Goal: Task Accomplishment & Management: Use online tool/utility

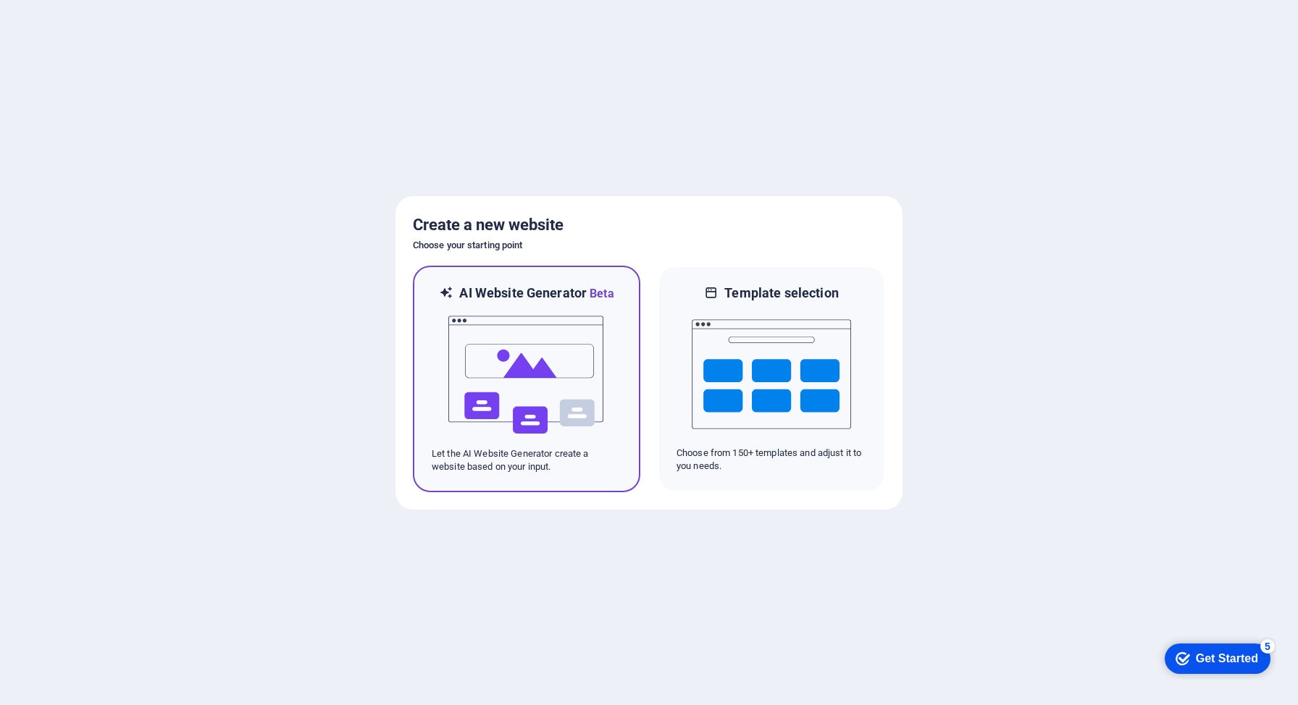
click at [536, 412] on img at bounding box center [526, 375] width 159 height 145
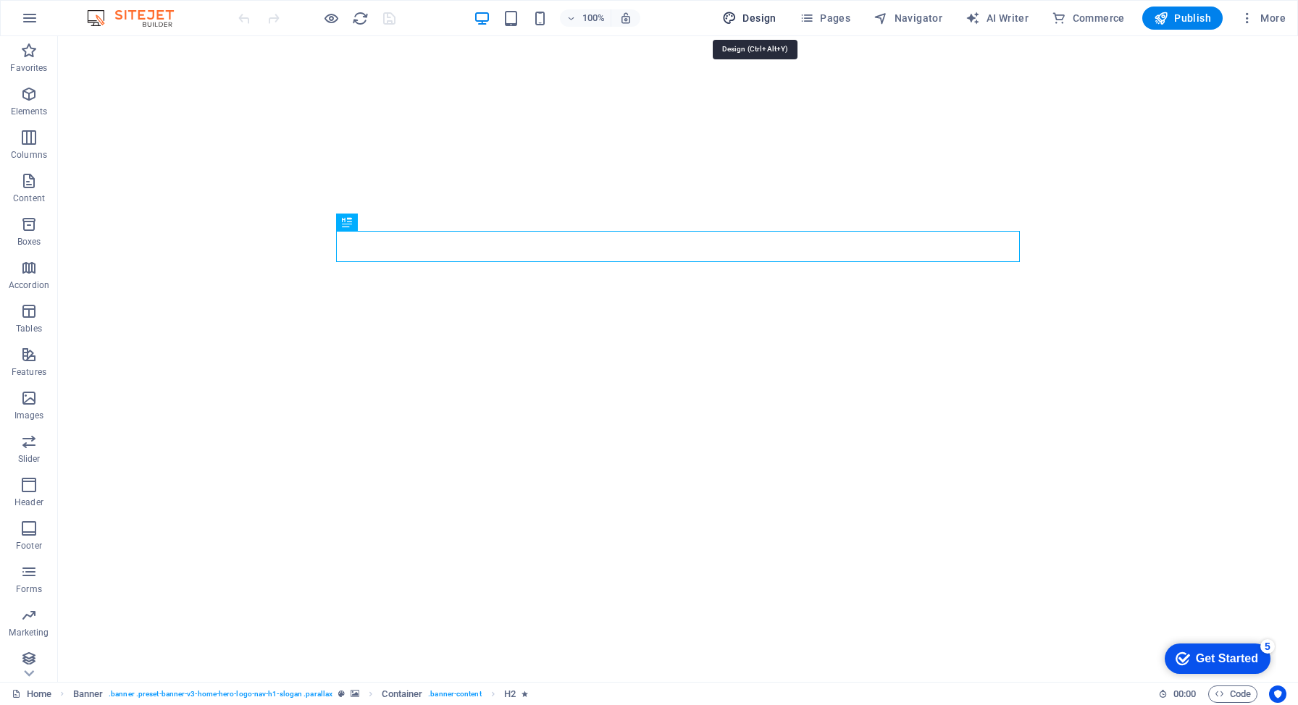
click at [762, 17] on span "Design" at bounding box center [749, 18] width 54 height 14
select select "px"
select select "200"
select select "px"
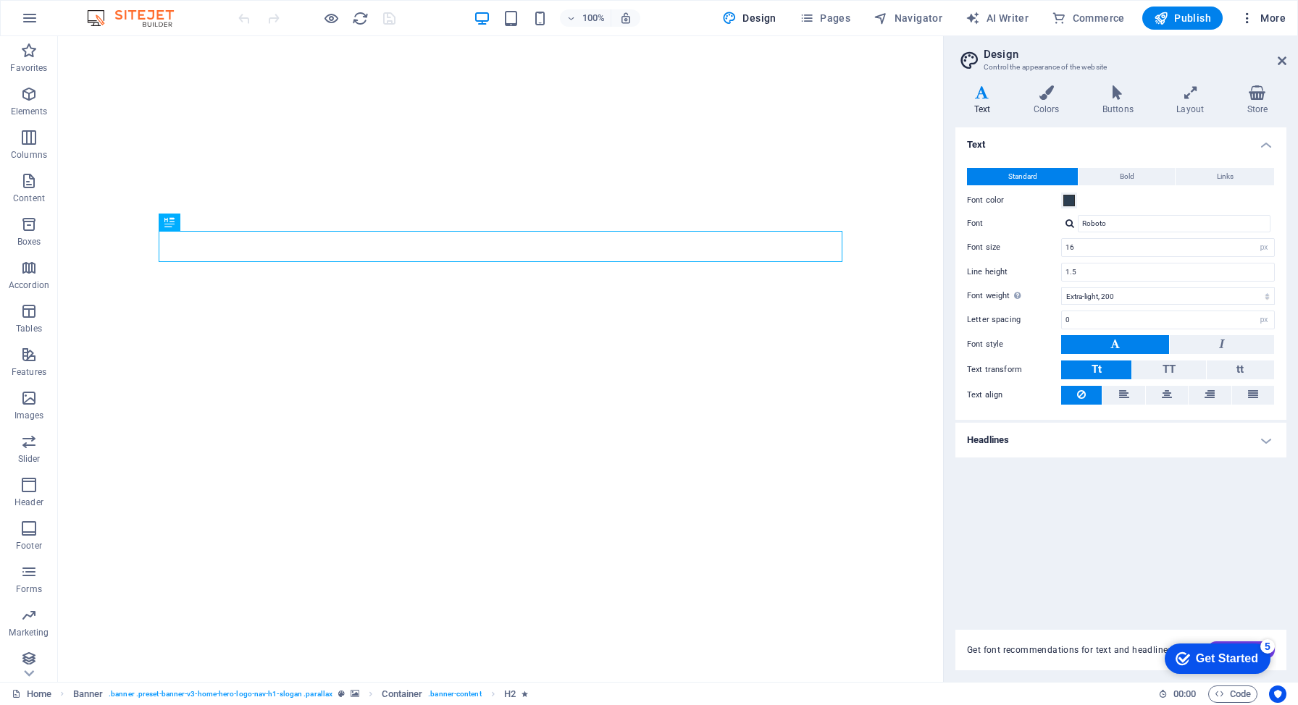
click at [1284, 18] on span "More" at bounding box center [1263, 18] width 46 height 14
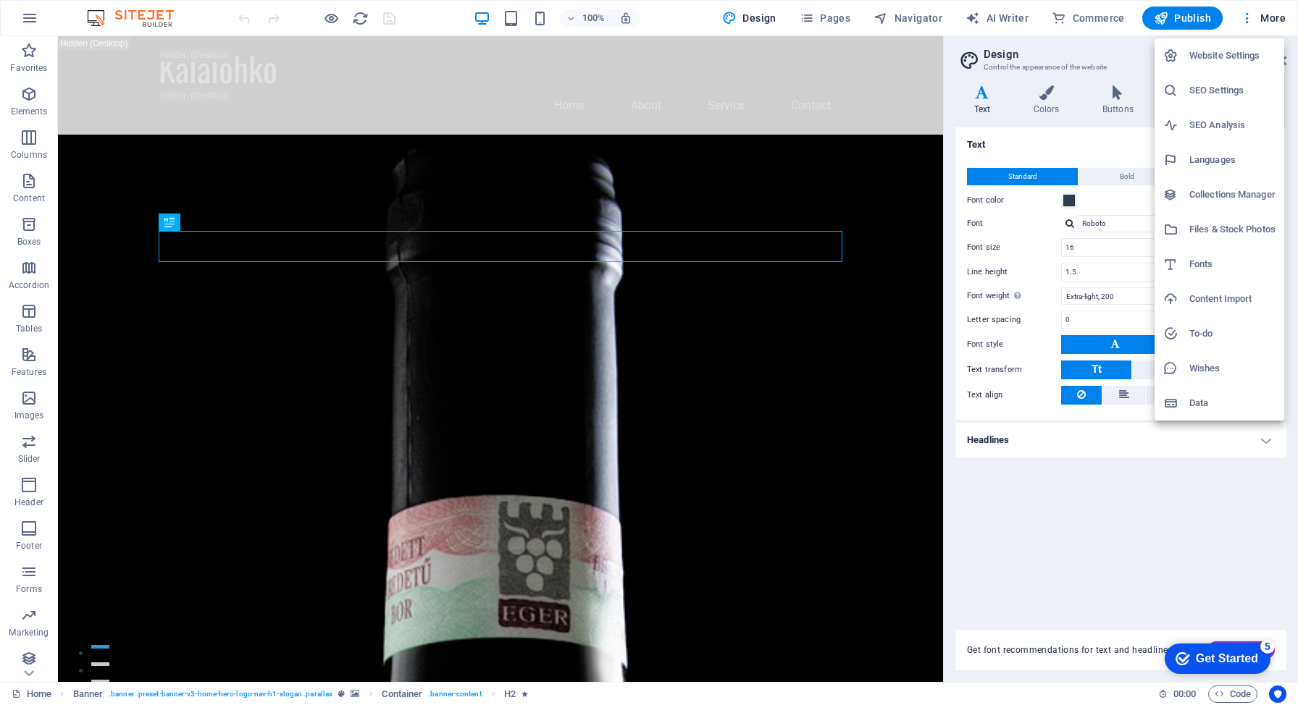
click at [25, 17] on div at bounding box center [649, 352] width 1298 height 705
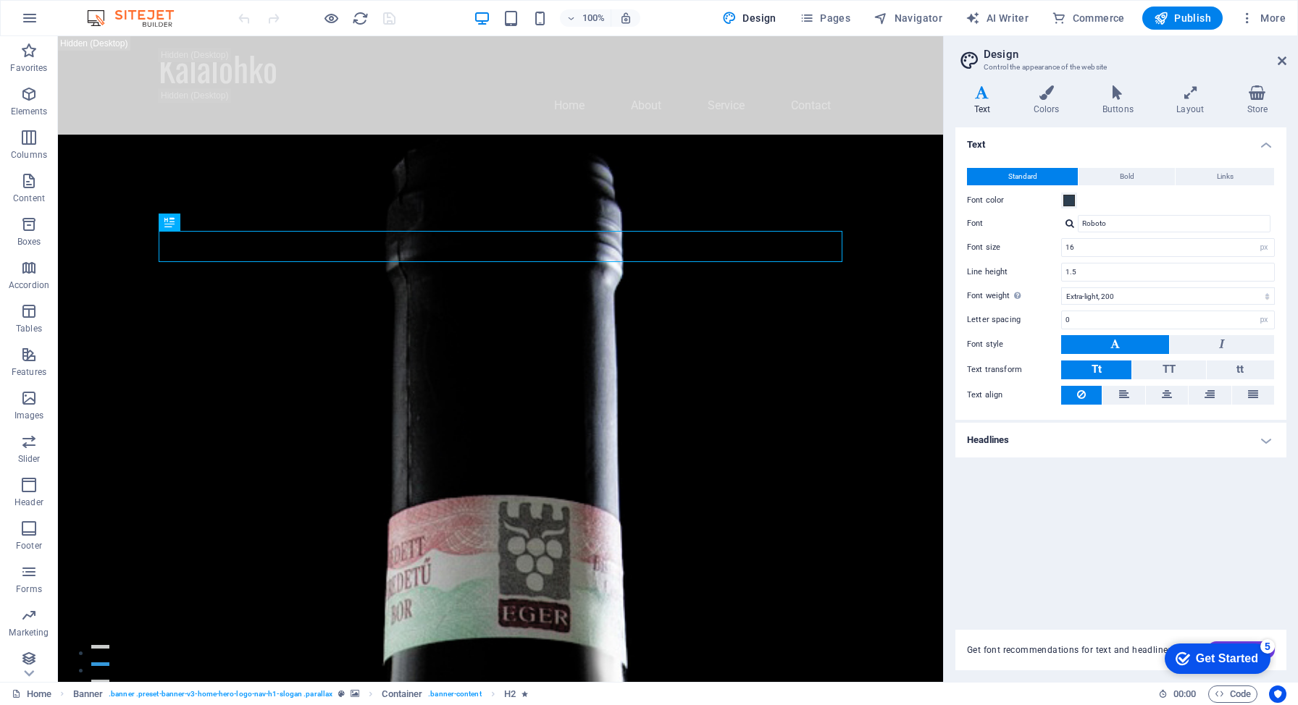
click at [1201, 659] on div "Get Started" at bounding box center [1226, 658] width 62 height 13
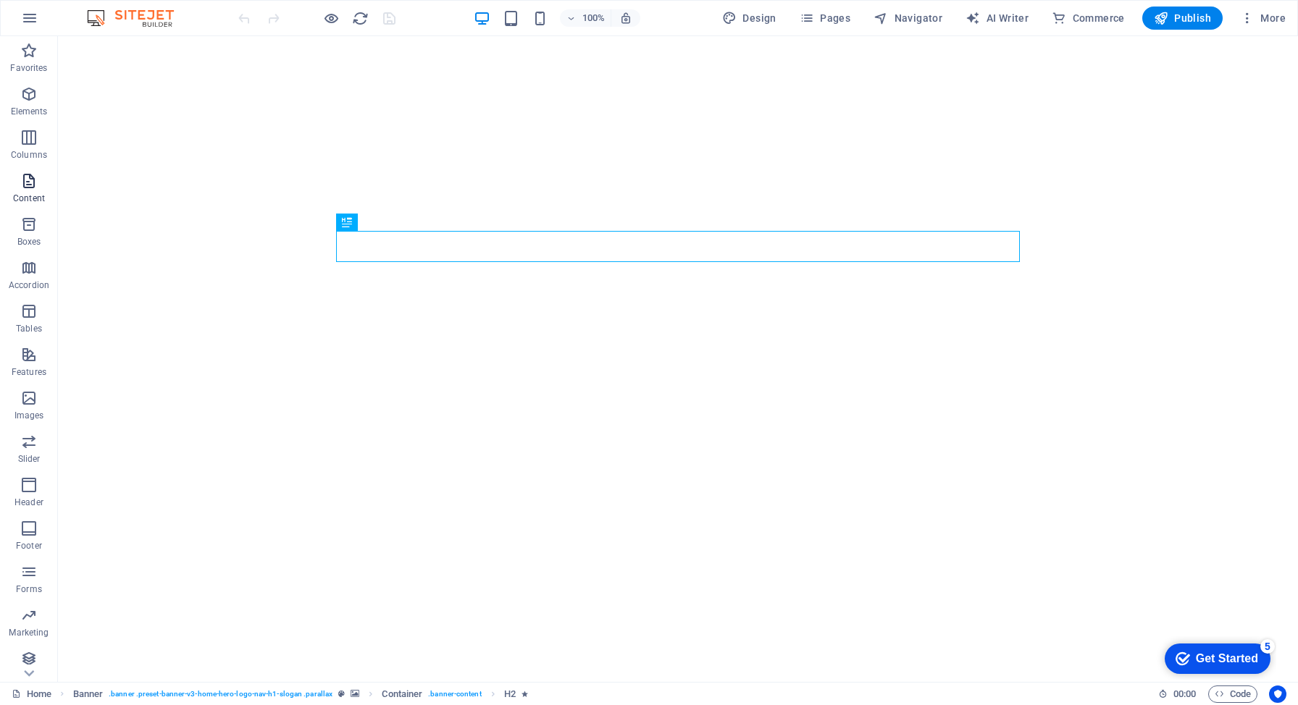
click at [27, 175] on icon "button" at bounding box center [28, 180] width 17 height 17
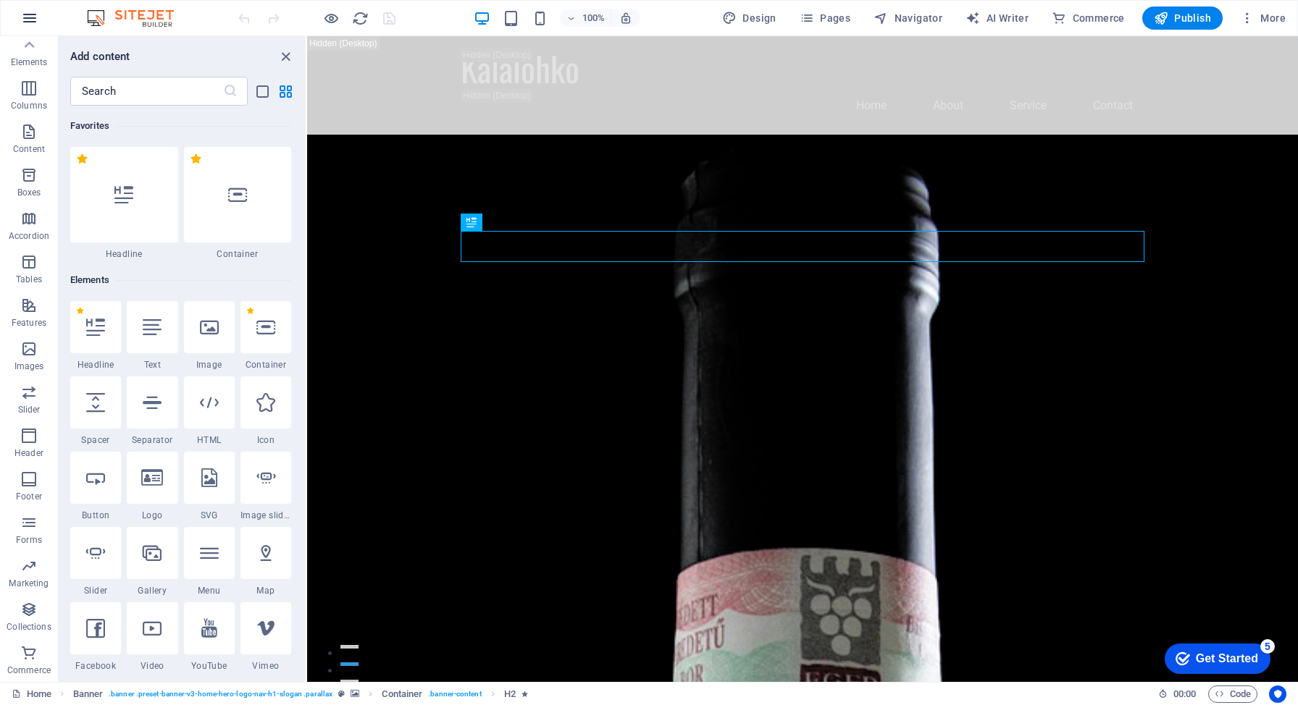
click at [0, 0] on icon "button" at bounding box center [0, 0] width 0 height 0
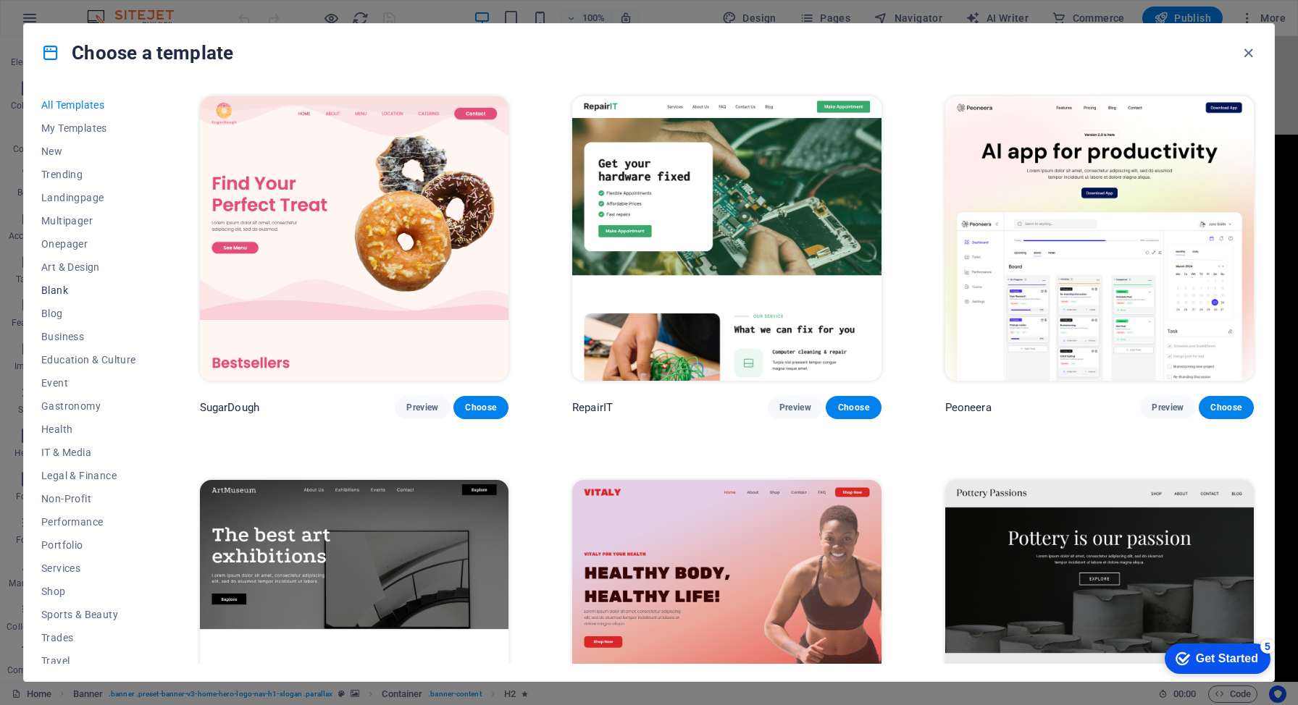
click at [69, 287] on span "Blank" at bounding box center [88, 291] width 95 height 12
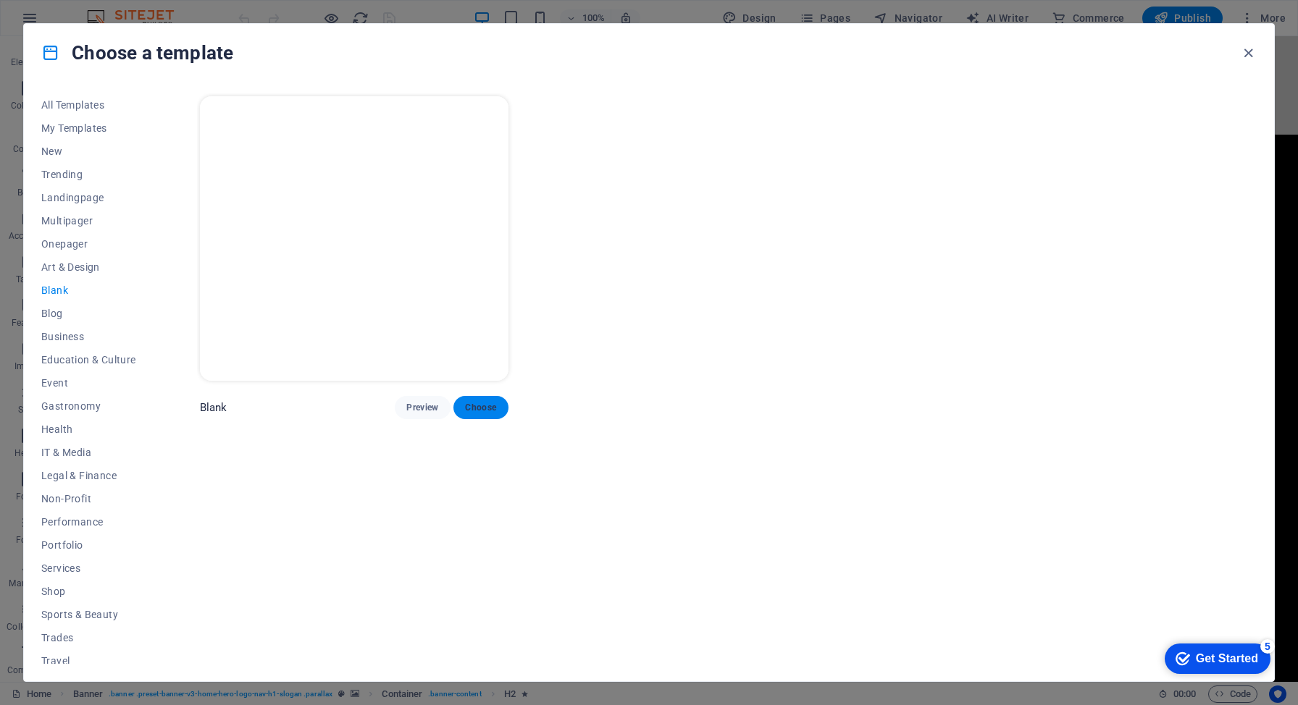
click at [489, 403] on span "Choose" at bounding box center [481, 408] width 32 height 12
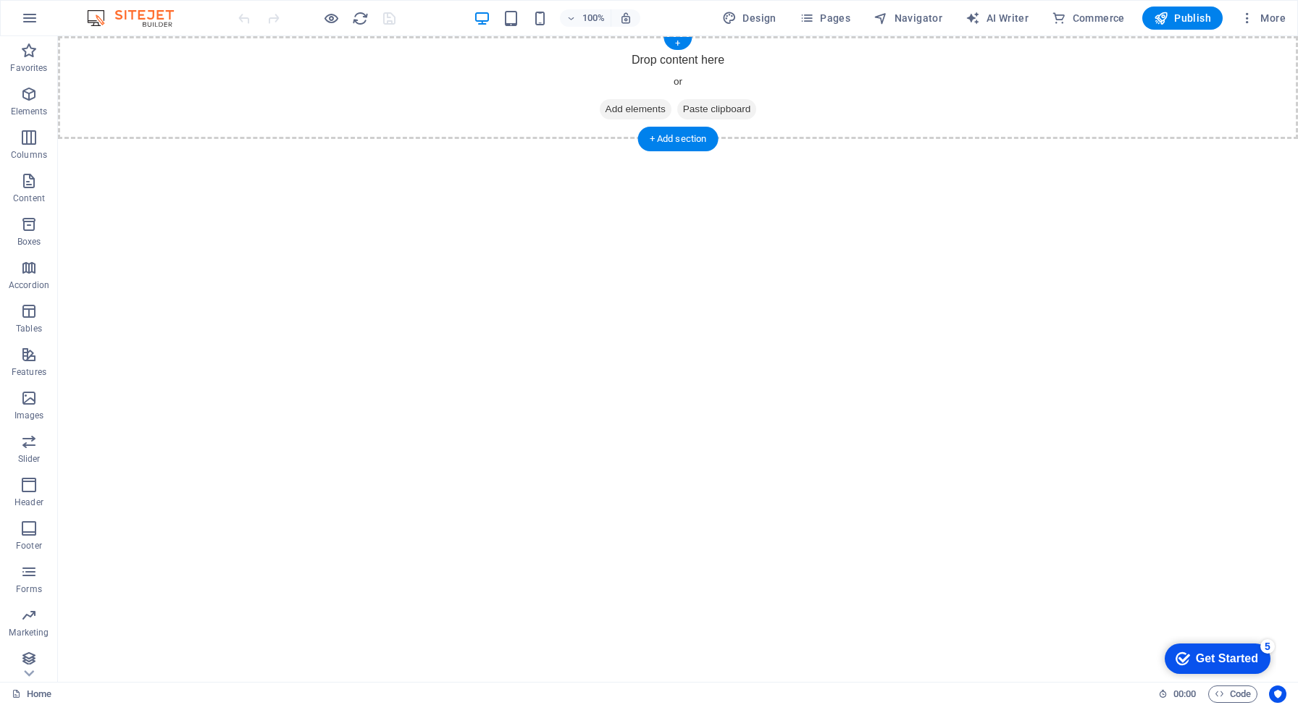
drag, startPoint x: 85, startPoint y: 437, endPoint x: 671, endPoint y: 109, distance: 672.4
click at [24, 402] on icon "button" at bounding box center [28, 398] width 17 height 17
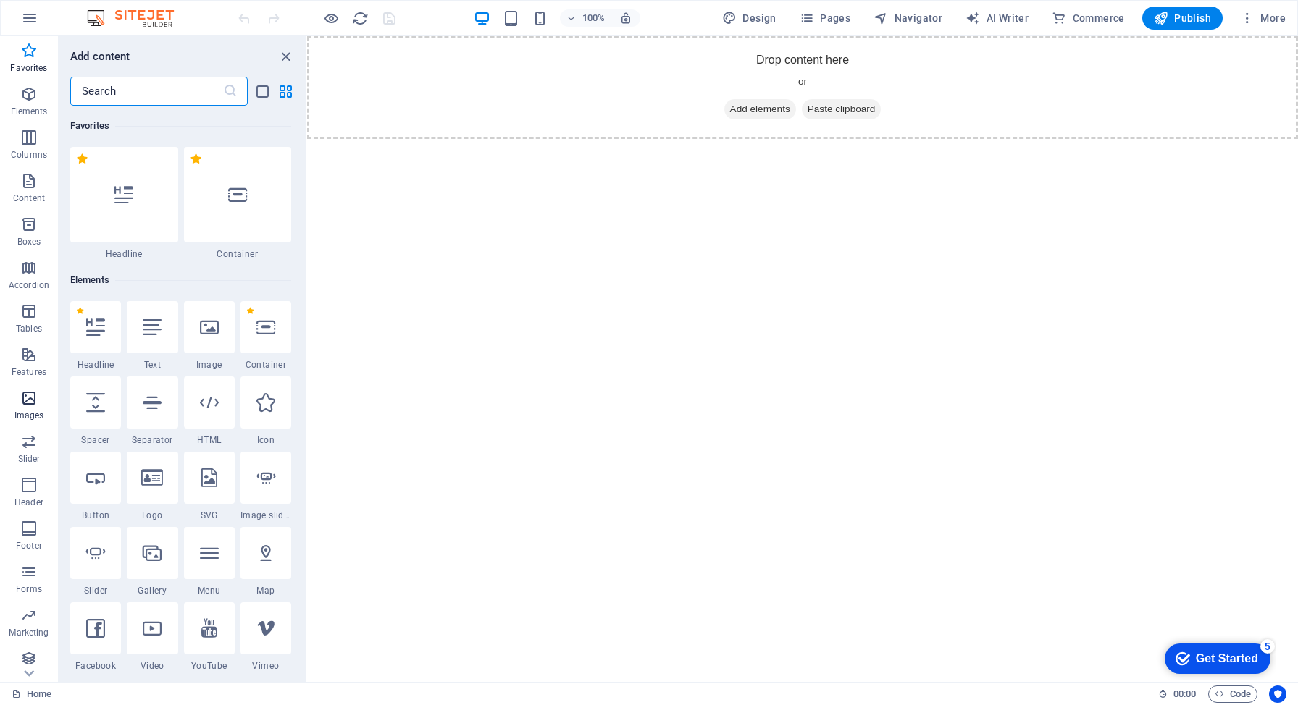
click at [28, 402] on icon "button" at bounding box center [28, 398] width 17 height 17
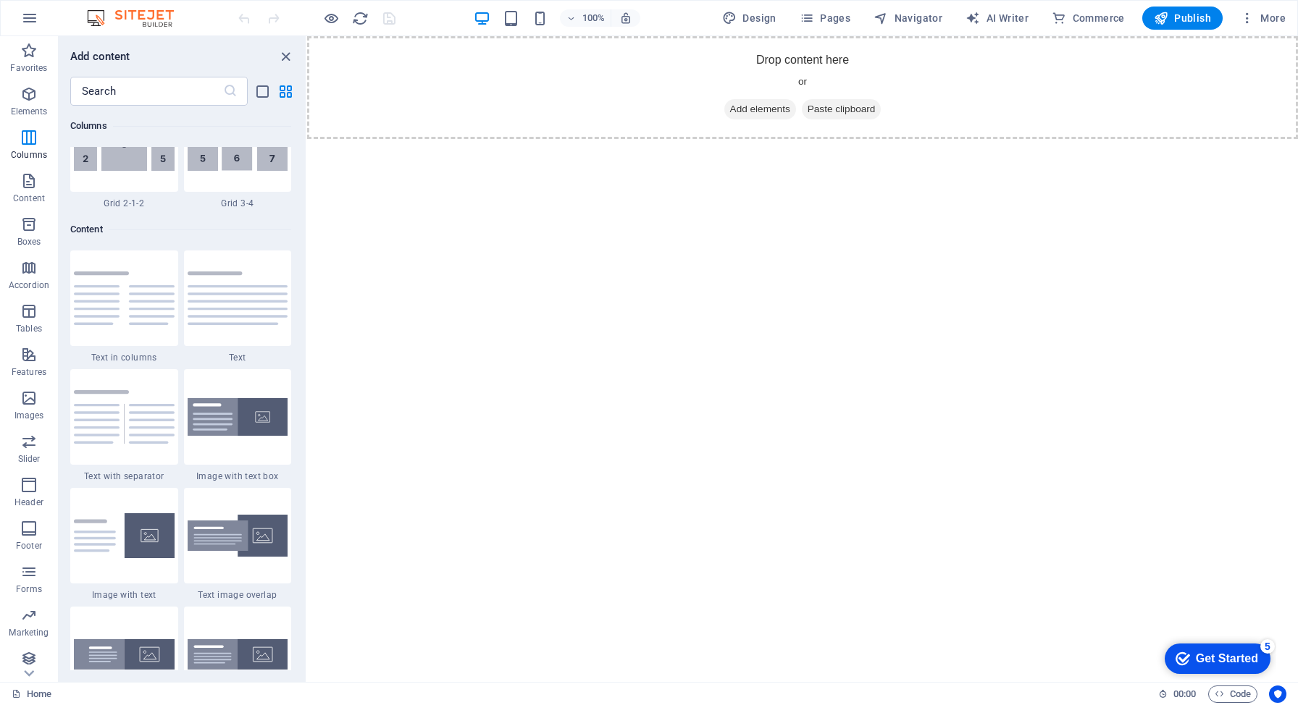
scroll to position [2435, 0]
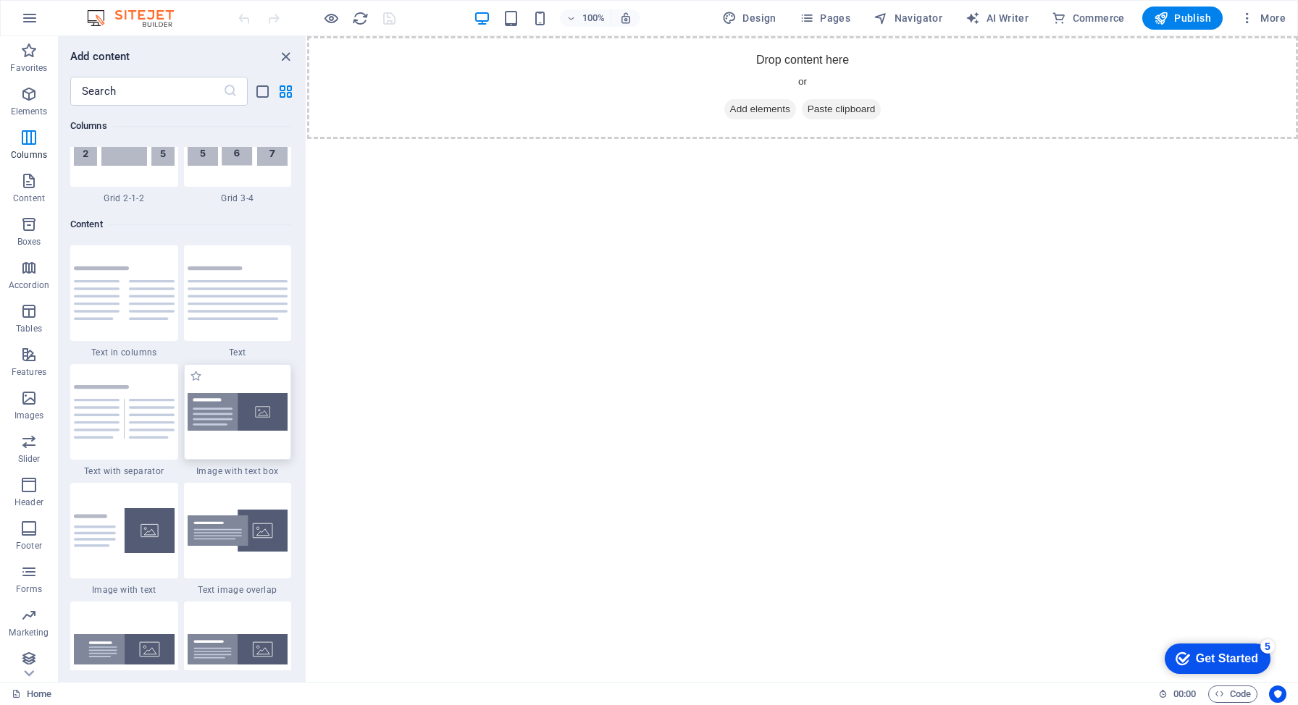
click at [210, 450] on div at bounding box center [238, 412] width 108 height 96
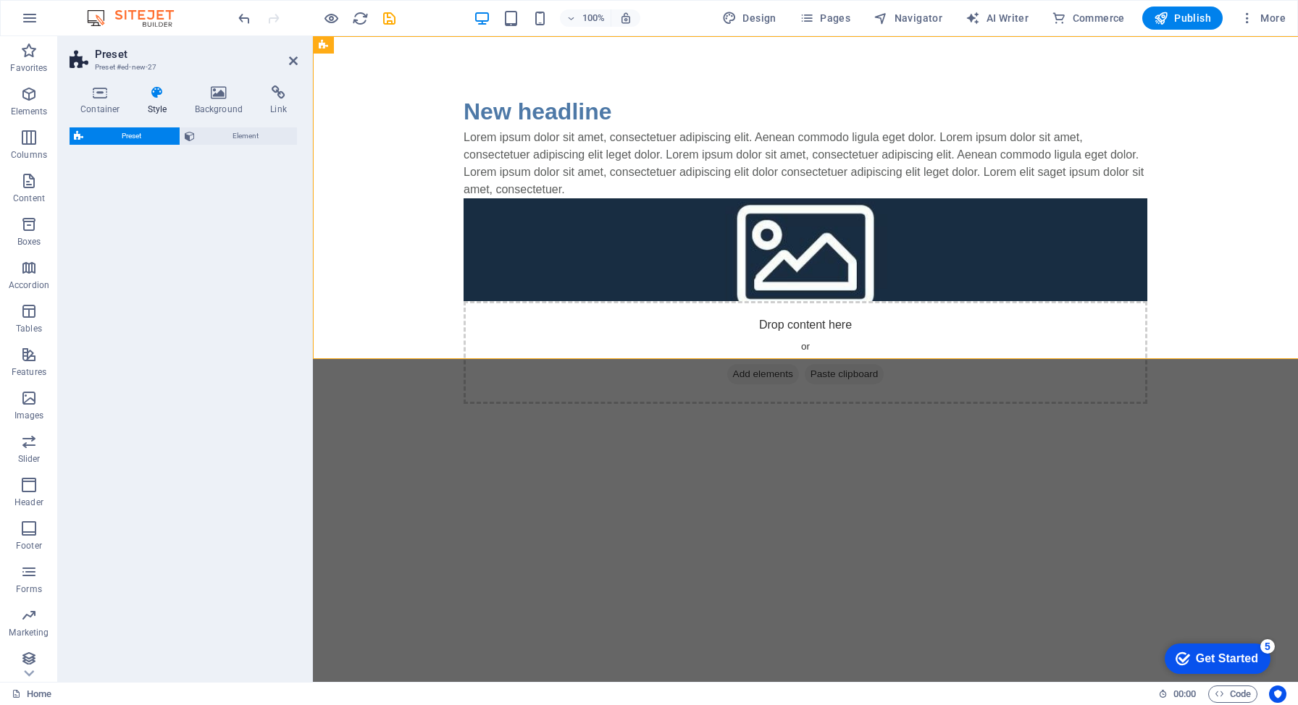
select select "rem"
select select "px"
